Goal: Task Accomplishment & Management: Complete application form

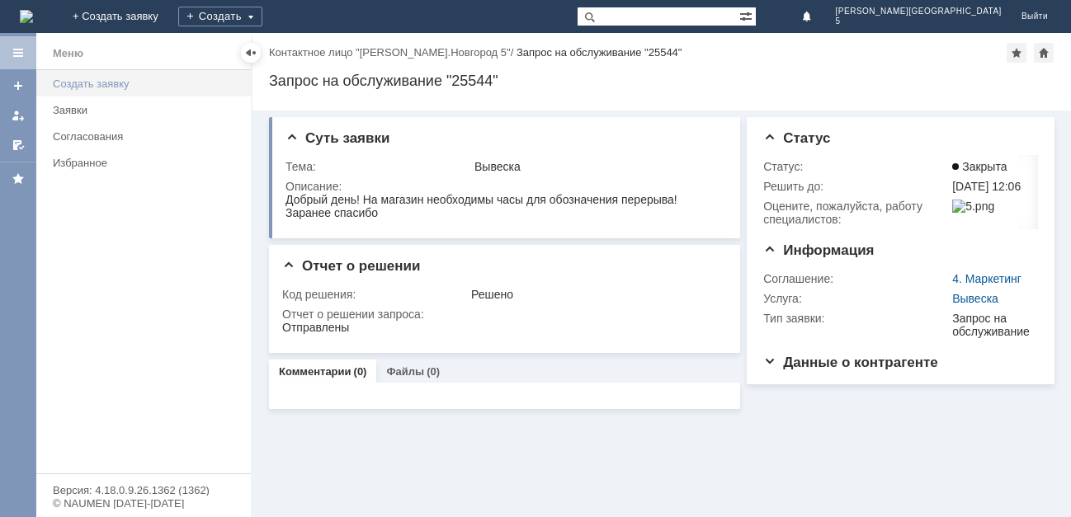
click at [99, 84] on div "Создать заявку" at bounding box center [147, 84] width 188 height 12
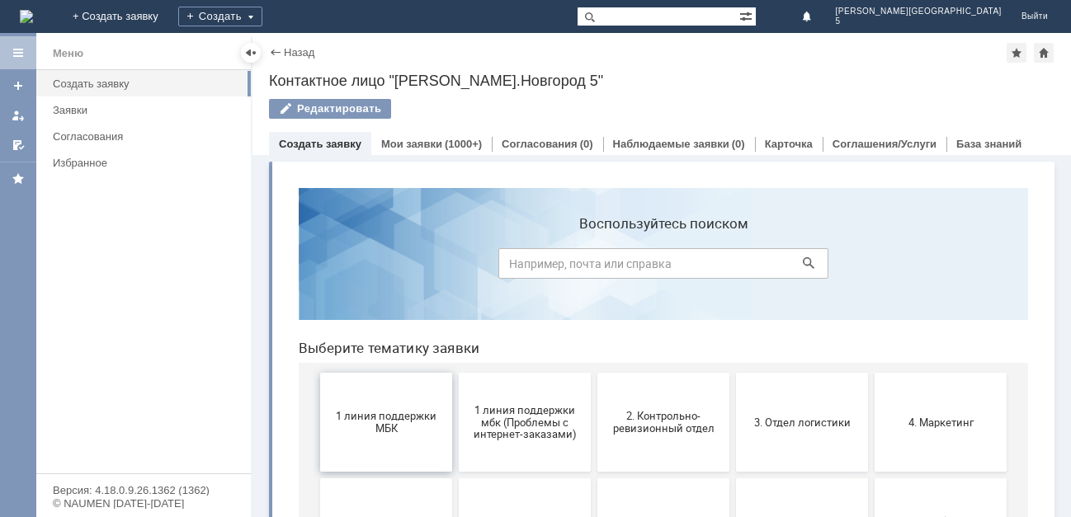
click at [389, 419] on span "1 линия поддержки МБК" at bounding box center [386, 422] width 122 height 25
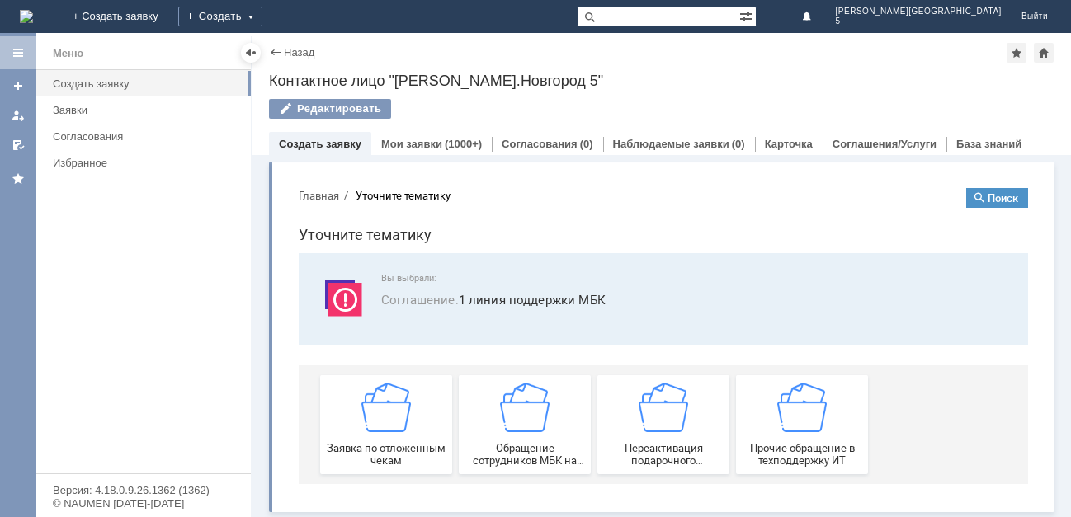
click at [389, 419] on img at bounding box center [387, 408] width 50 height 50
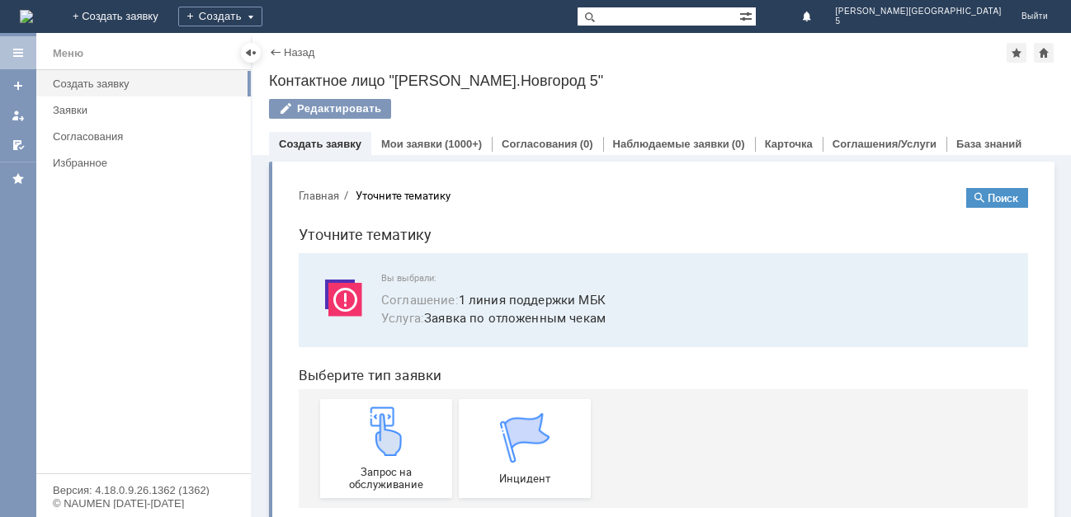
click at [389, 419] on img at bounding box center [387, 432] width 50 height 50
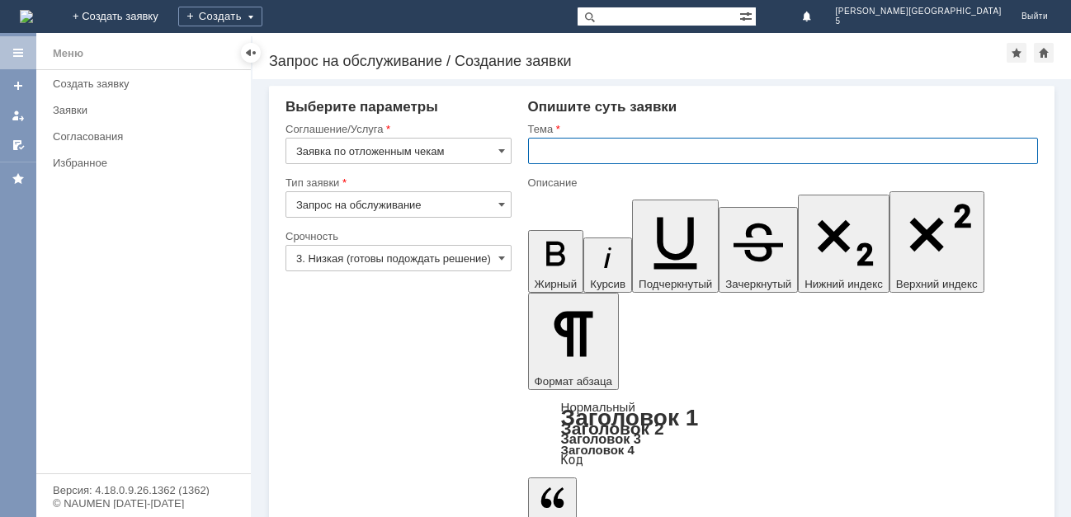
click at [547, 147] on input "text" at bounding box center [783, 151] width 510 height 26
type input "Отложенные чеки [DATE]"
click at [676, 150] on input "Отложенные чеки [DATE]" at bounding box center [783, 151] width 510 height 26
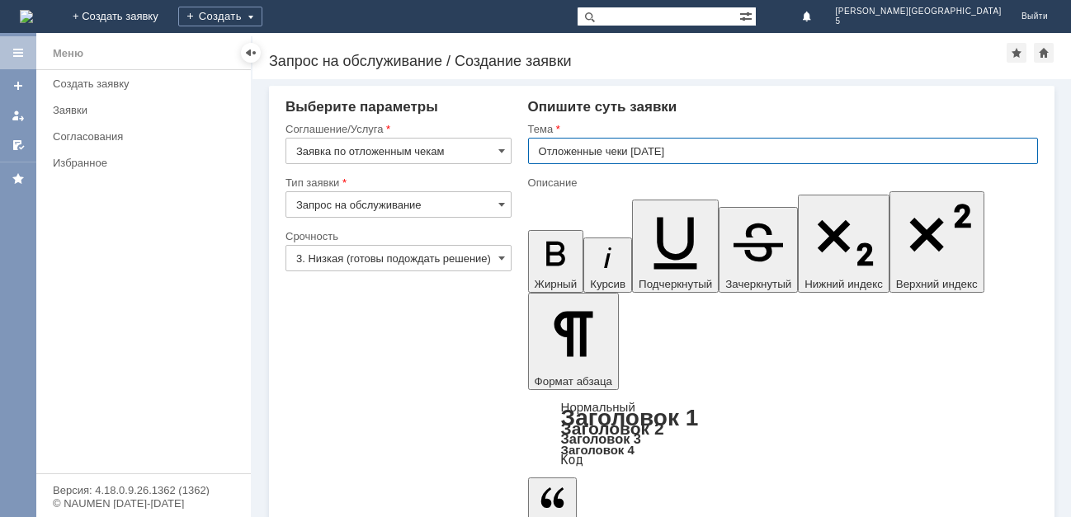
click at [673, 151] on input "Отложенные чеки [DATE]" at bounding box center [783, 151] width 510 height 26
click at [672, 149] on input "Отложенные чеки [DATE]" at bounding box center [783, 151] width 510 height 26
type input "Отложенные чеки"
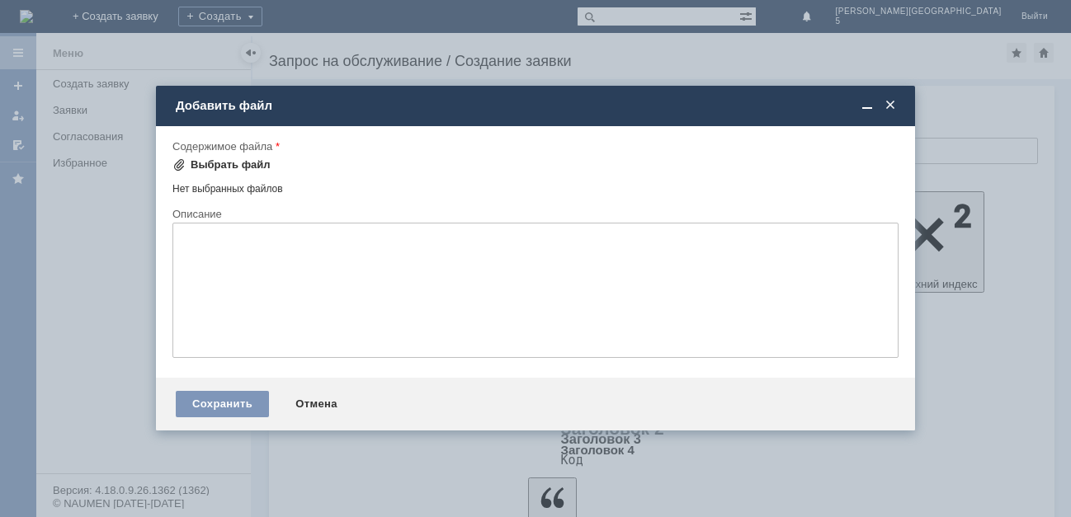
click at [224, 160] on div "Выбрать файл" at bounding box center [231, 164] width 80 height 13
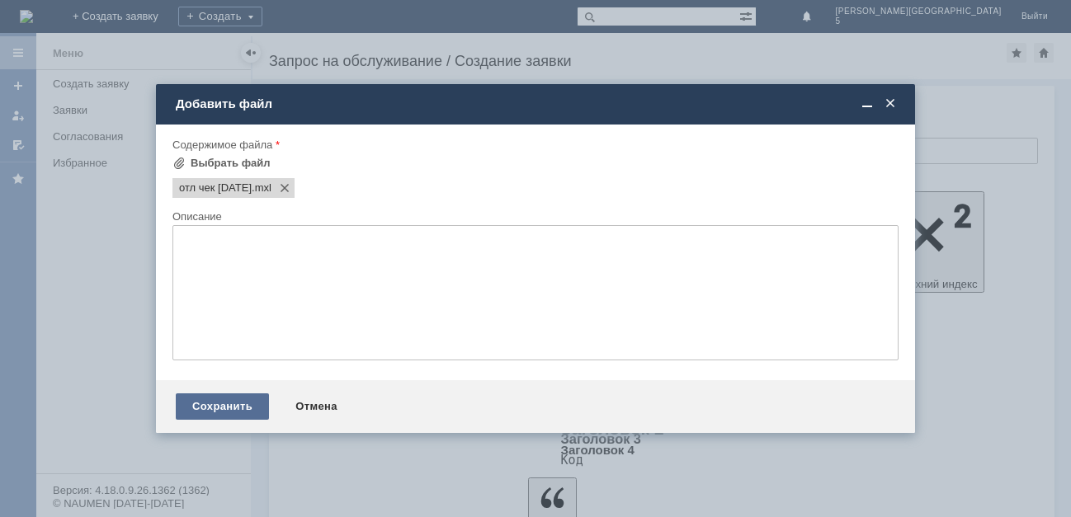
click at [239, 400] on div "Сохранить" at bounding box center [222, 407] width 93 height 26
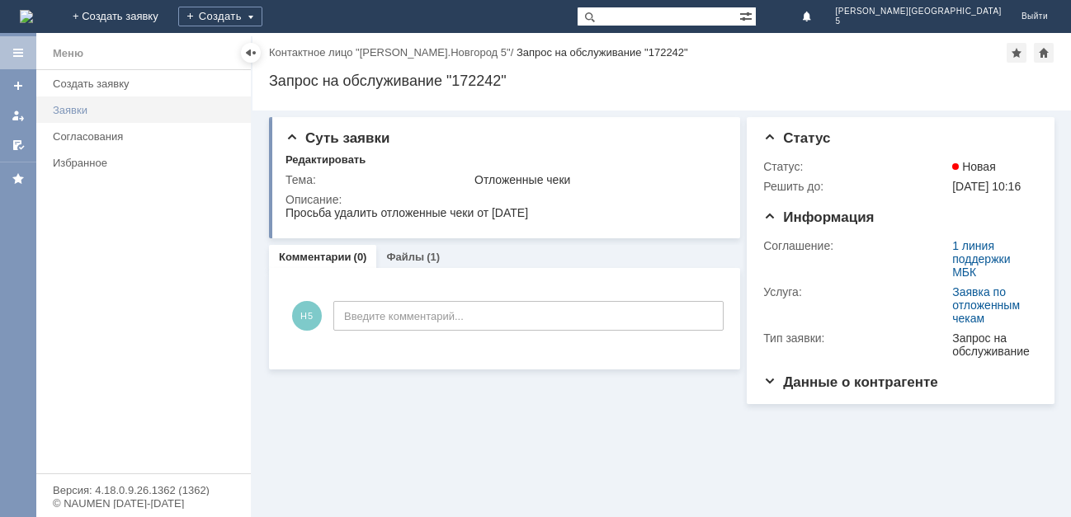
click at [73, 115] on div "Заявки" at bounding box center [147, 110] width 188 height 12
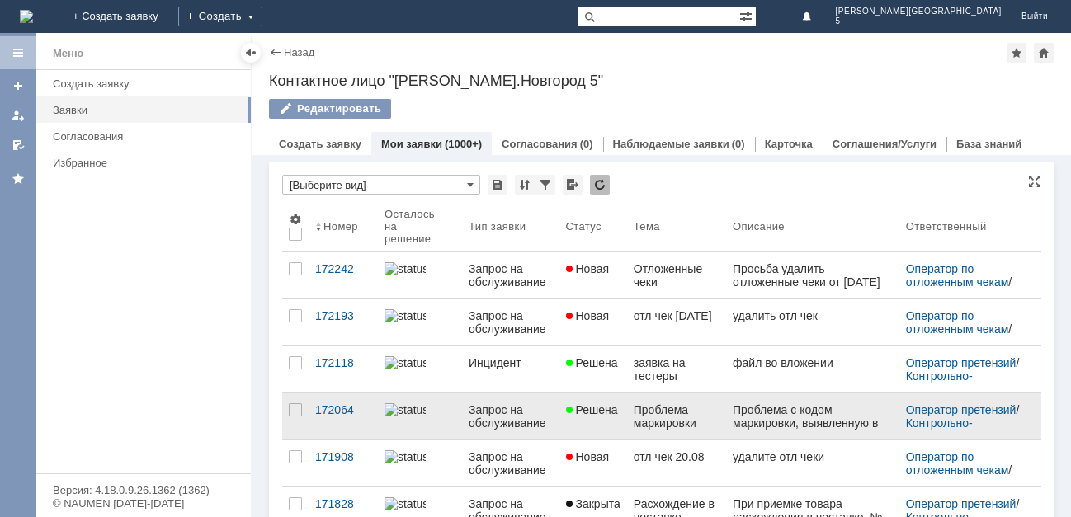
click at [599, 408] on span "Решена" at bounding box center [592, 410] width 52 height 13
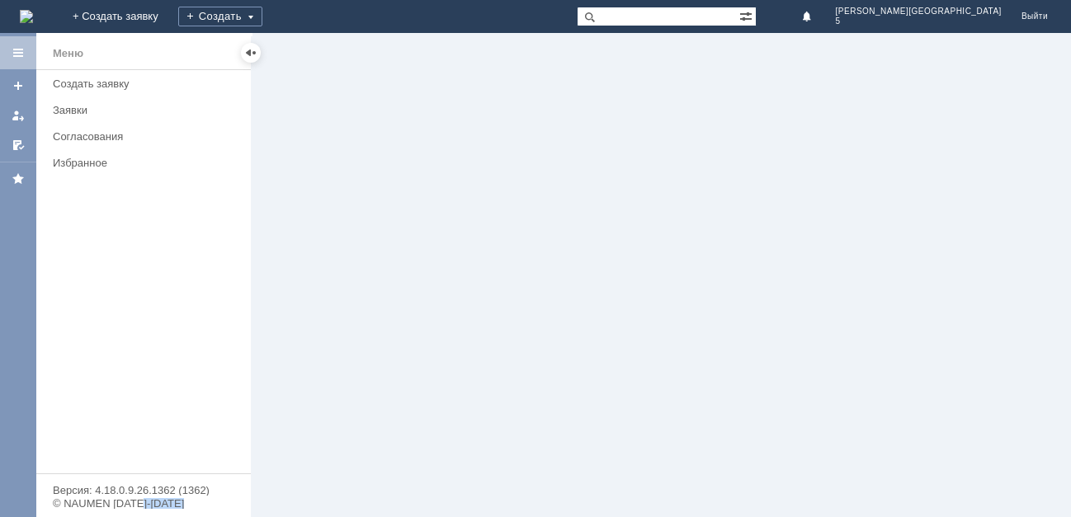
click at [599, 408] on div at bounding box center [662, 275] width 819 height 484
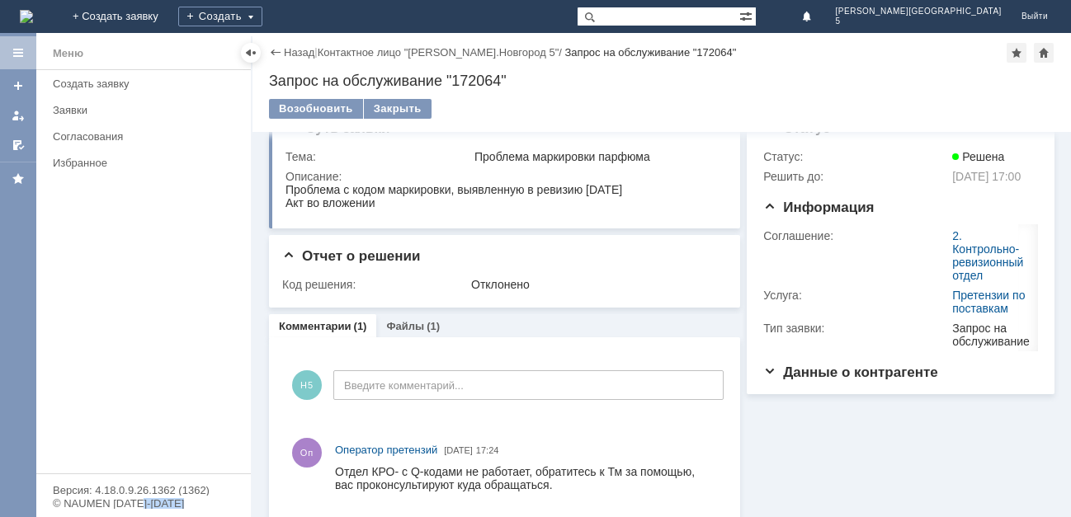
scroll to position [43, 0]
